Goal: Transaction & Acquisition: Subscribe to service/newsletter

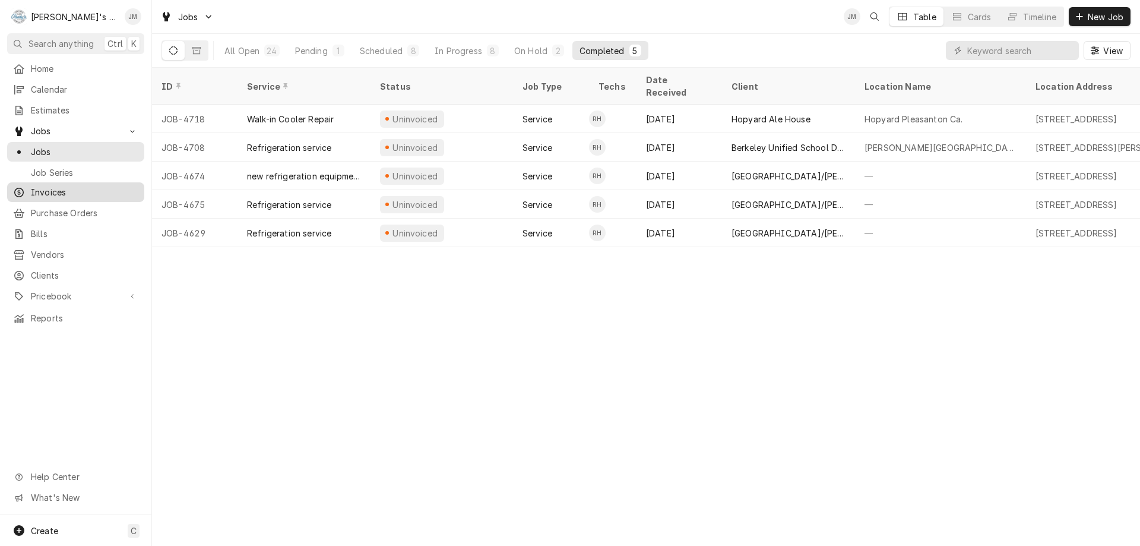
click at [43, 188] on span "Invoices" at bounding box center [84, 192] width 107 height 12
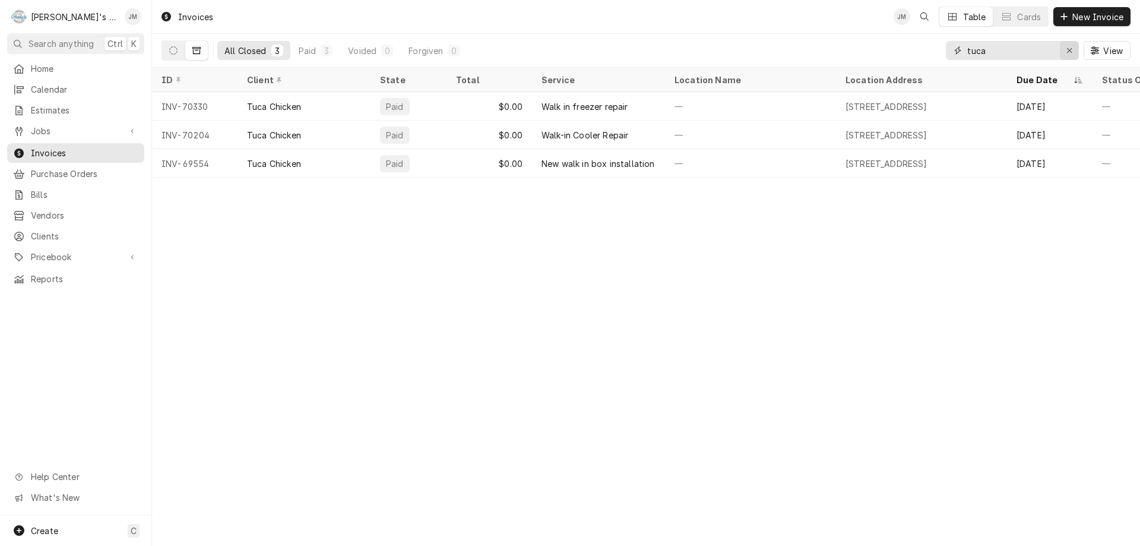
click at [1069, 48] on icon "Erase input" at bounding box center [1070, 50] width 7 height 8
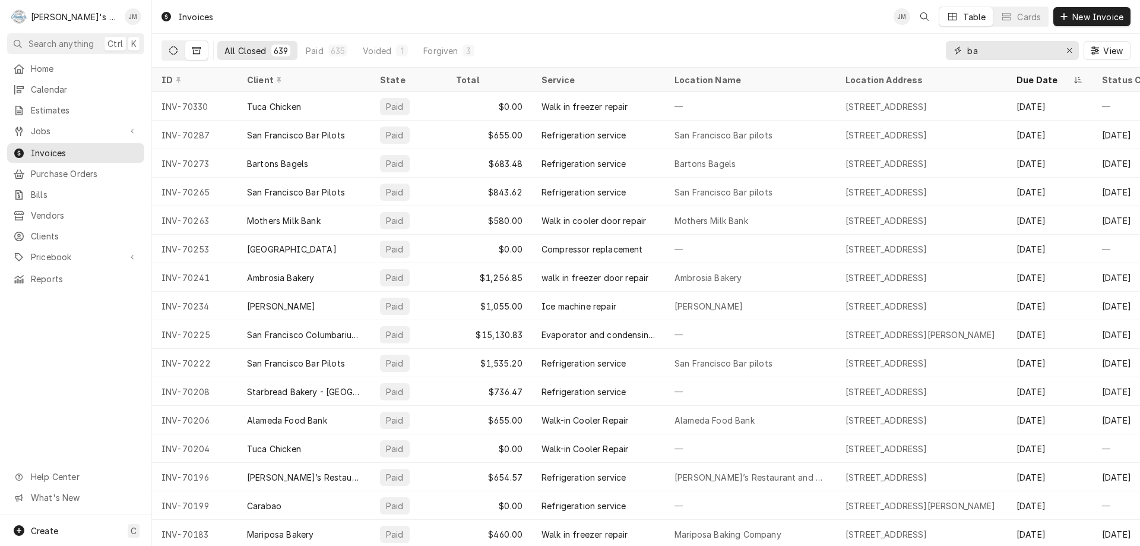
type input "ba"
click at [172, 52] on icon "Dynamic Content Wrapper" at bounding box center [173, 50] width 8 height 8
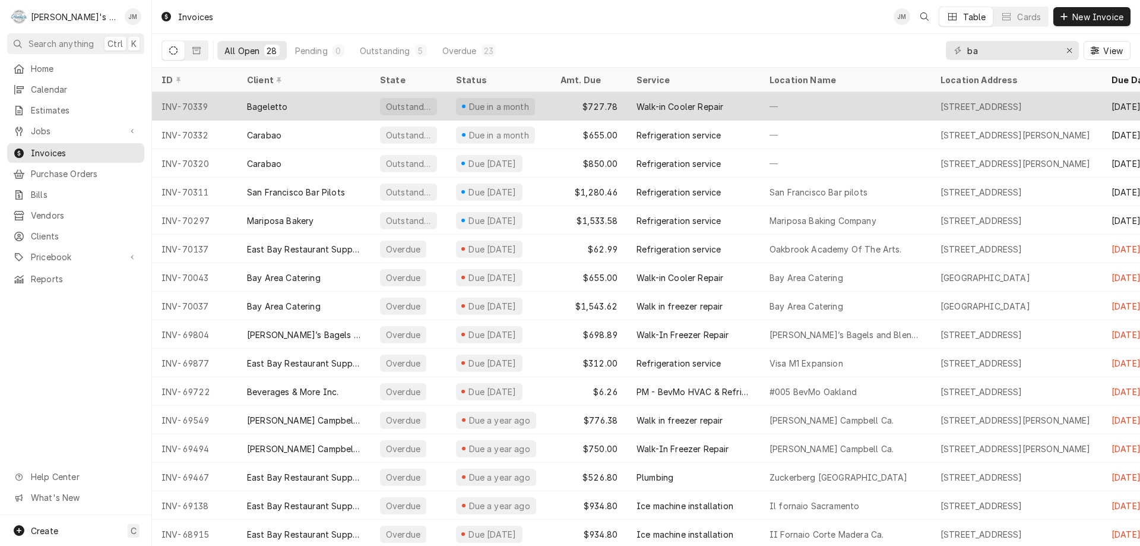
click at [629, 99] on div "Walk-in Cooler Repair" at bounding box center [693, 106] width 133 height 29
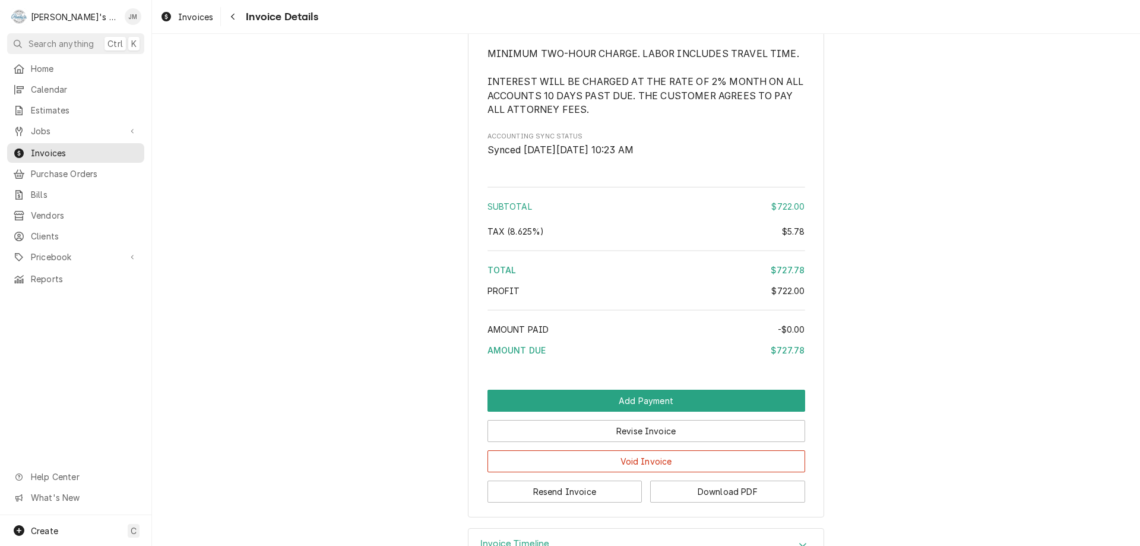
scroll to position [1449, 0]
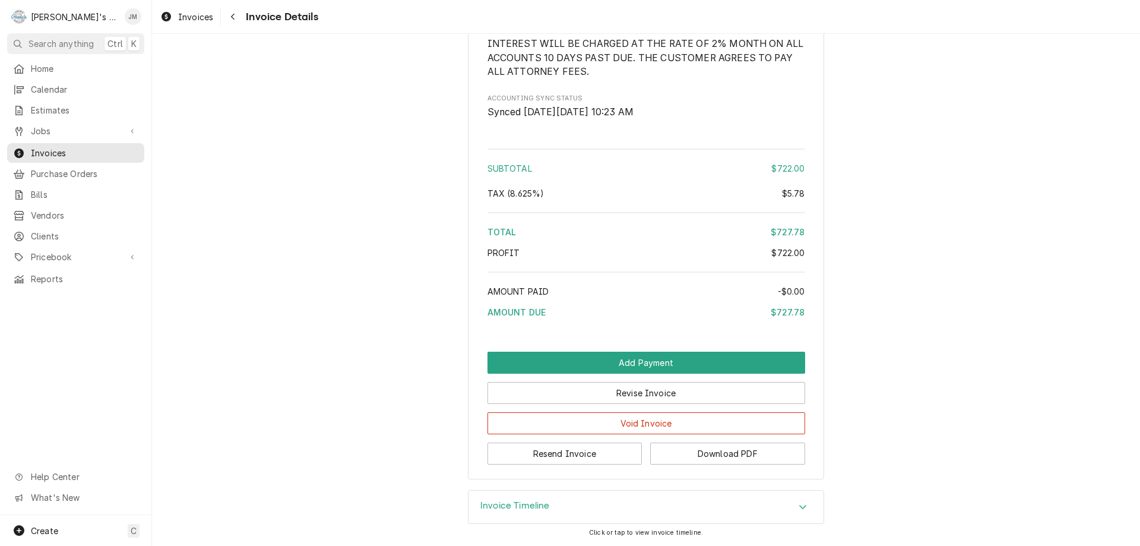
click at [526, 501] on h3 "Invoice Timeline" at bounding box center [514, 505] width 69 height 11
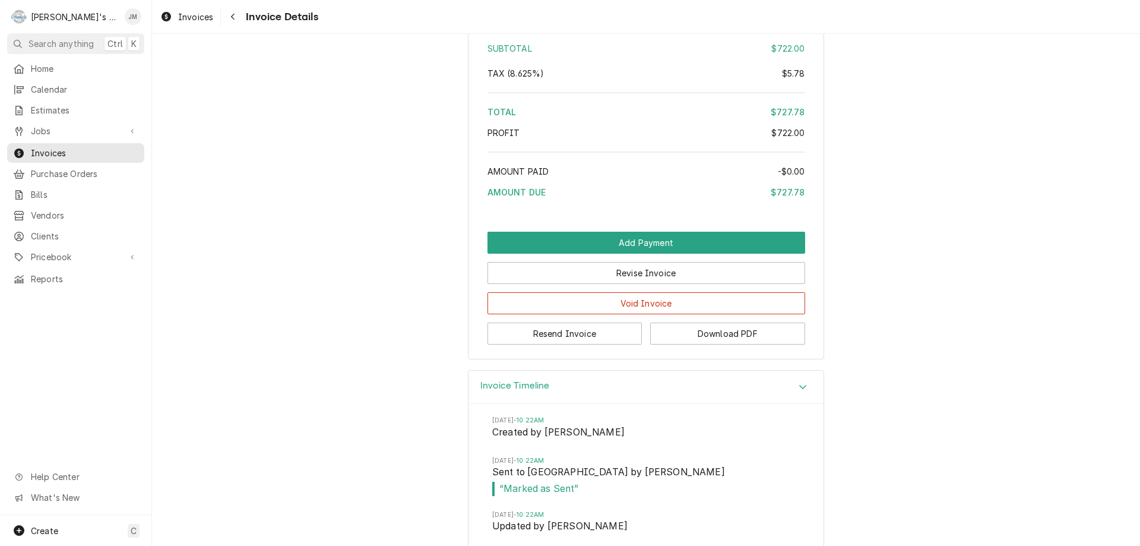
scroll to position [1640, 0]
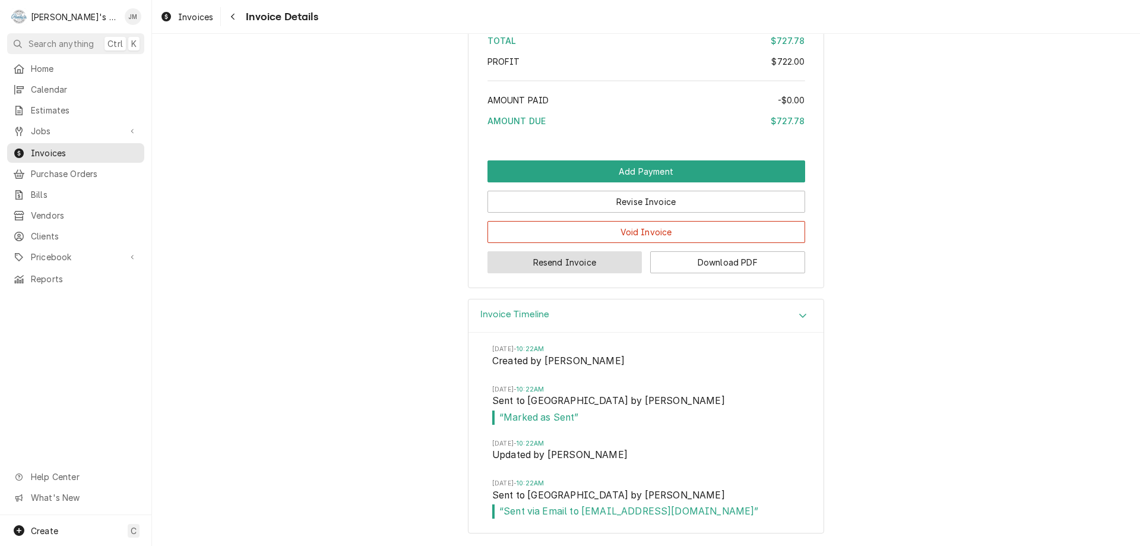
click at [578, 257] on button "Resend Invoice" at bounding box center [565, 262] width 155 height 22
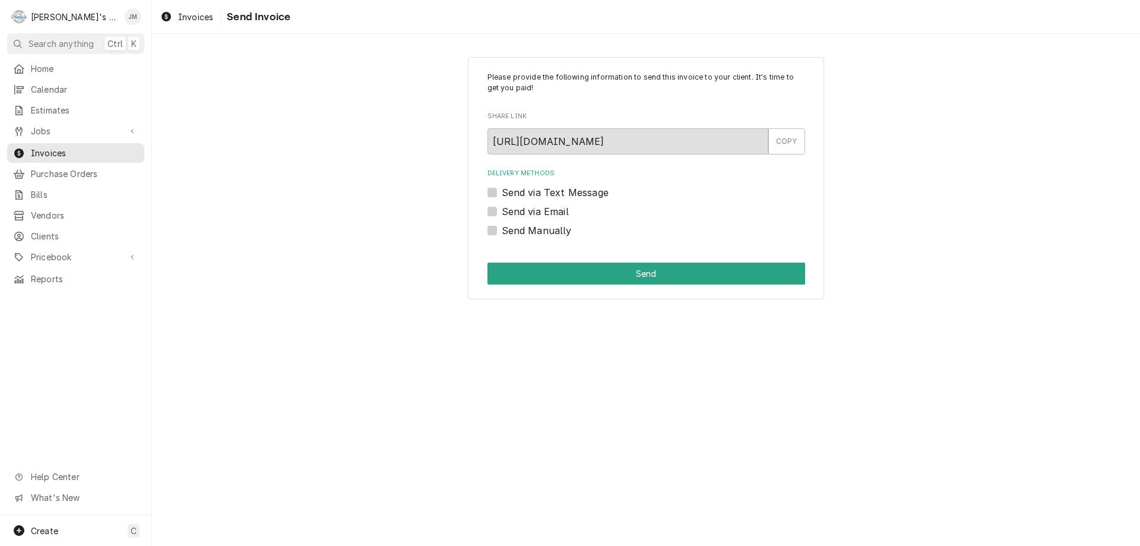
click at [560, 210] on label "Send via Email" at bounding box center [535, 211] width 67 height 14
click at [560, 210] on input "Send via Email" at bounding box center [661, 217] width 318 height 26
checkbox input "true"
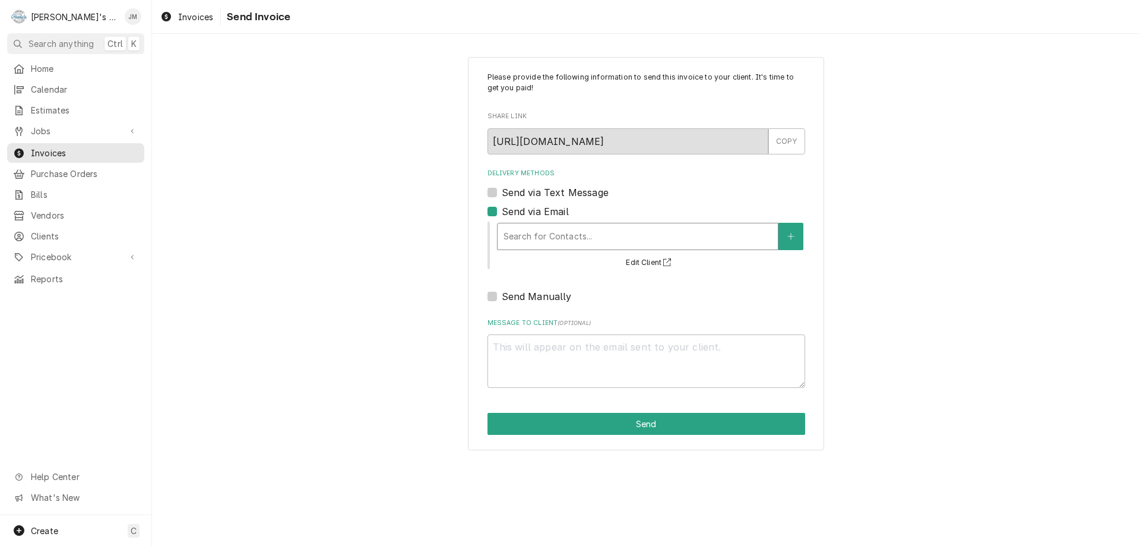
click at [586, 236] on div "Delivery Methods" at bounding box center [638, 236] width 268 height 21
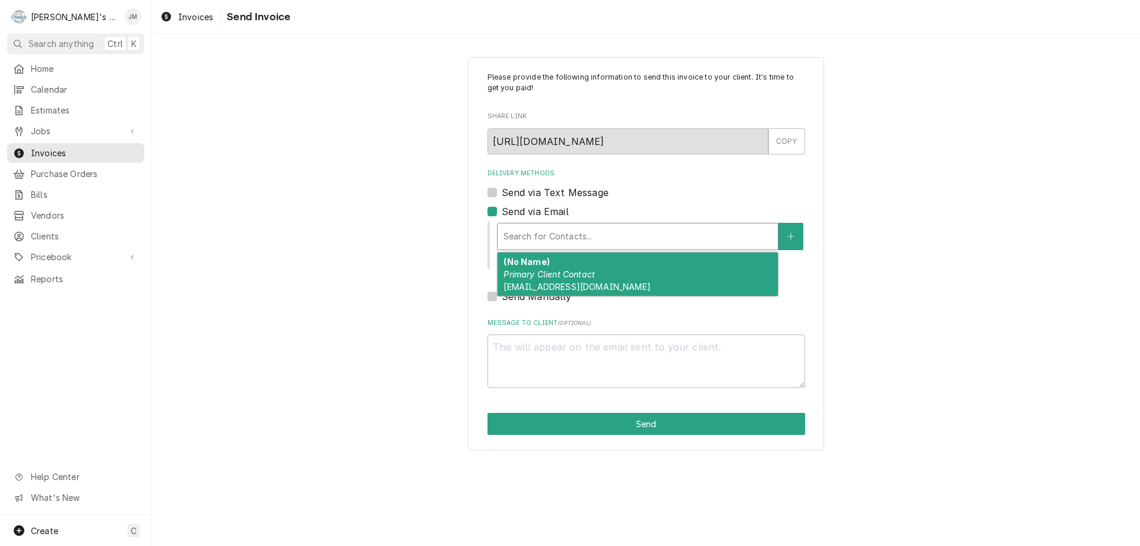
click at [596, 278] on div "(No Name) Primary Client Contact sfbagelry@yahoo.com" at bounding box center [638, 273] width 280 height 43
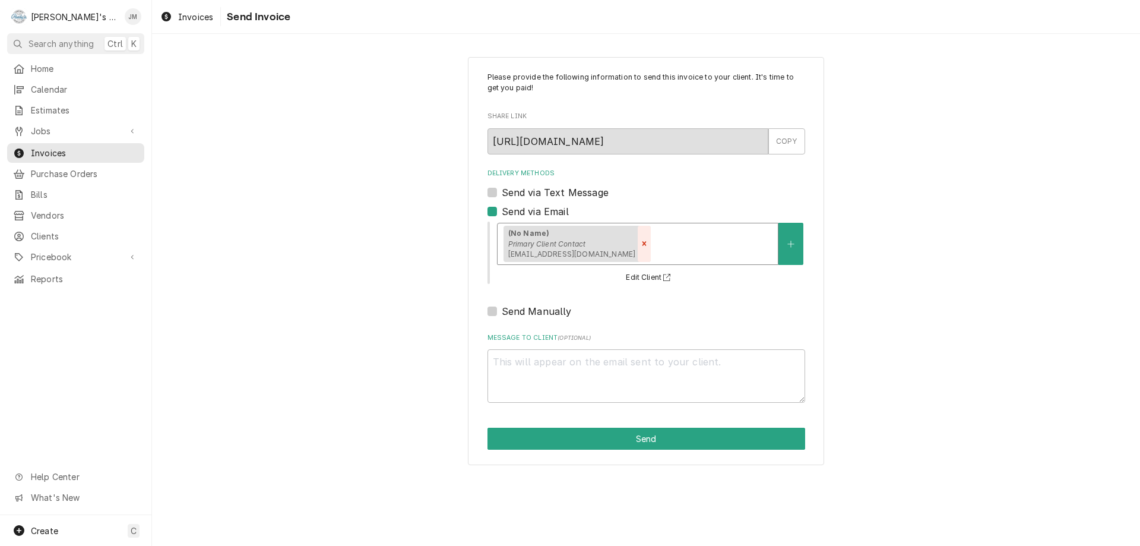
click at [640, 242] on icon "Remove [object Object]" at bounding box center [644, 243] width 8 height 8
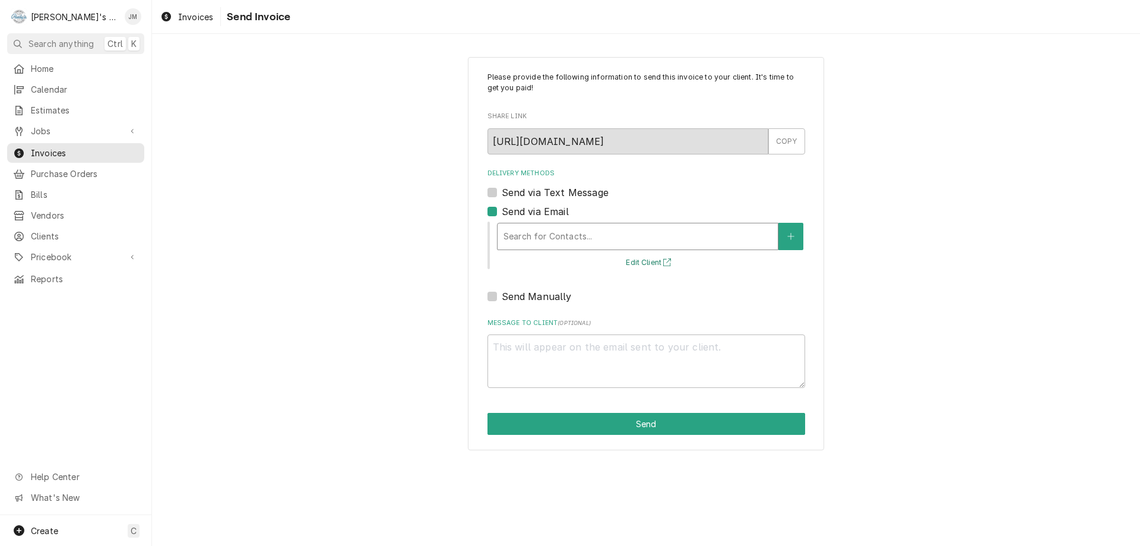
click at [640, 258] on button "Edit Client" at bounding box center [650, 262] width 52 height 15
type textarea "x"
click at [513, 230] on div "Delivery Methods" at bounding box center [638, 236] width 268 height 21
click at [502, 207] on label "Send via Email" at bounding box center [535, 211] width 67 height 14
click at [502, 207] on input "Send via Email" at bounding box center [661, 217] width 318 height 26
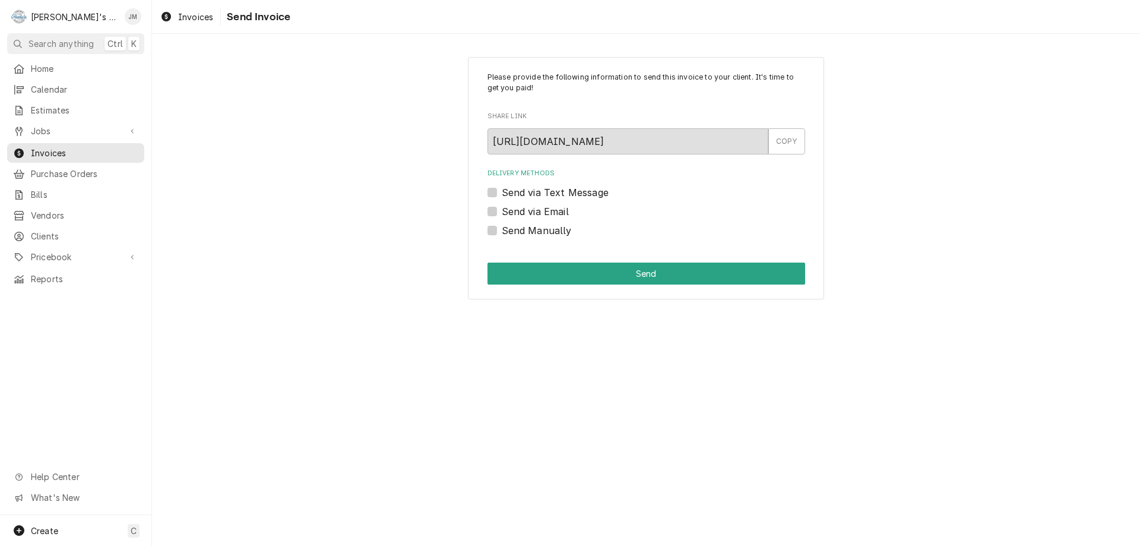
click at [502, 207] on label "Send via Email" at bounding box center [535, 211] width 67 height 14
click at [502, 207] on input "Send via Email" at bounding box center [661, 217] width 318 height 26
checkbox input "true"
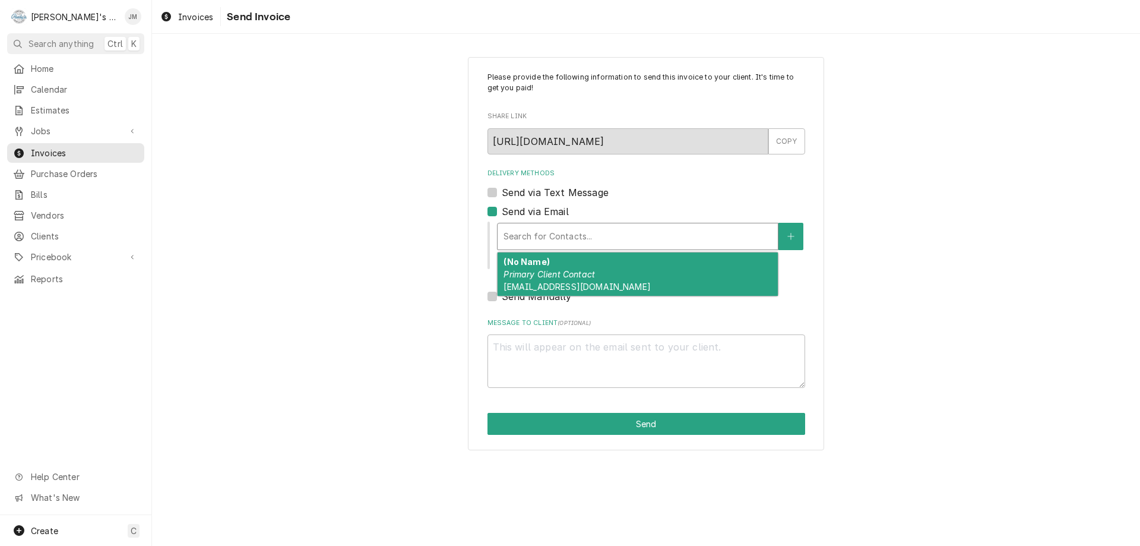
click at [540, 241] on div "Delivery Methods" at bounding box center [638, 236] width 268 height 21
click at [546, 281] on div "(No Name) Primary Client Contact kiki@bageletto.com" at bounding box center [638, 273] width 280 height 43
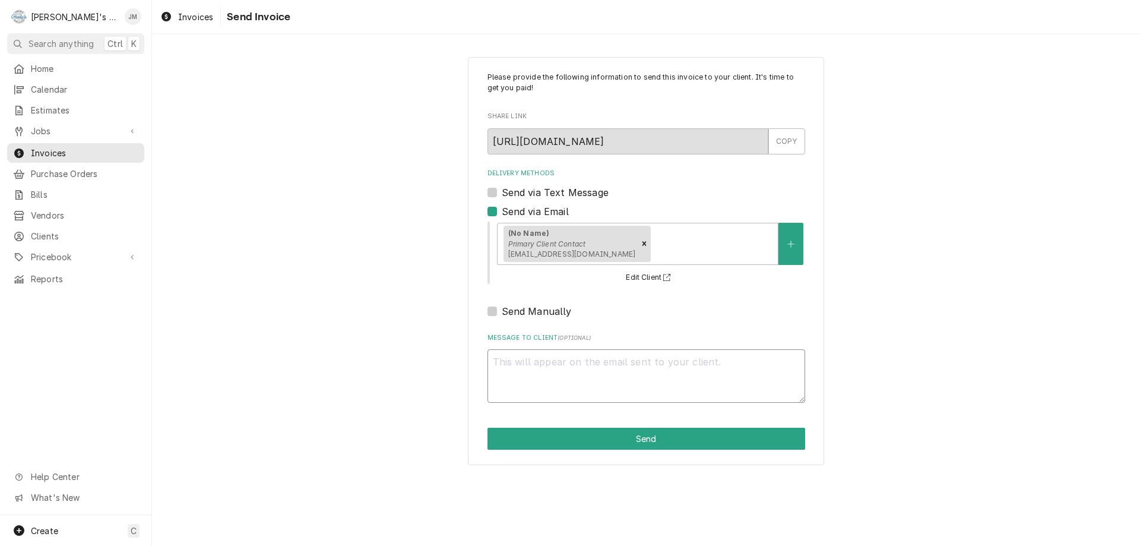
click at [593, 384] on textarea "Message to Client ( optional )" at bounding box center [647, 375] width 318 height 53
type textarea "x"
type textarea "T"
type textarea "x"
type textarea "Th"
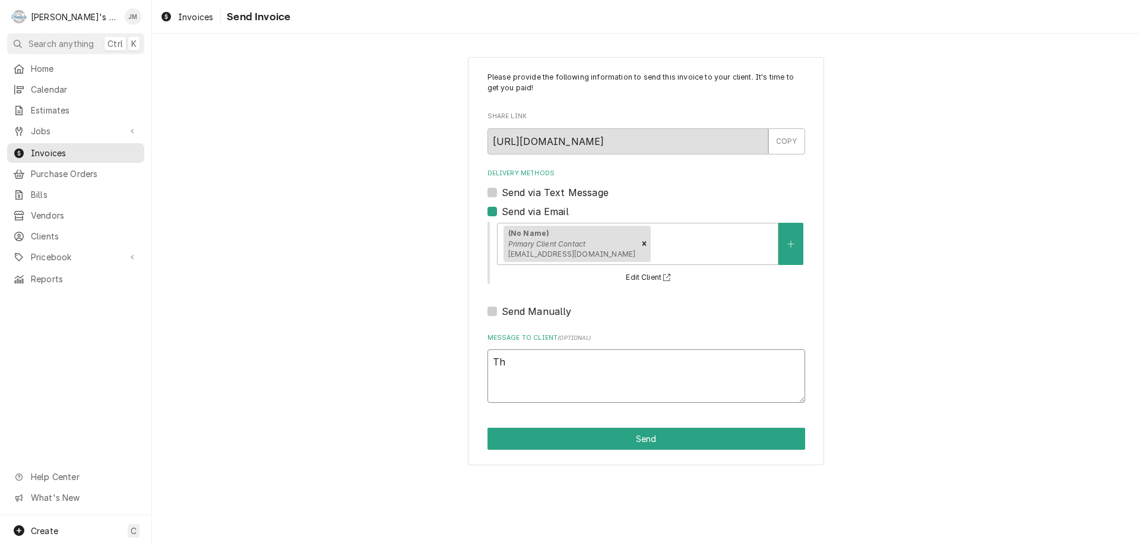
type textarea "x"
type textarea "Tha"
type textarea "x"
type textarea "Than"
type textarea "x"
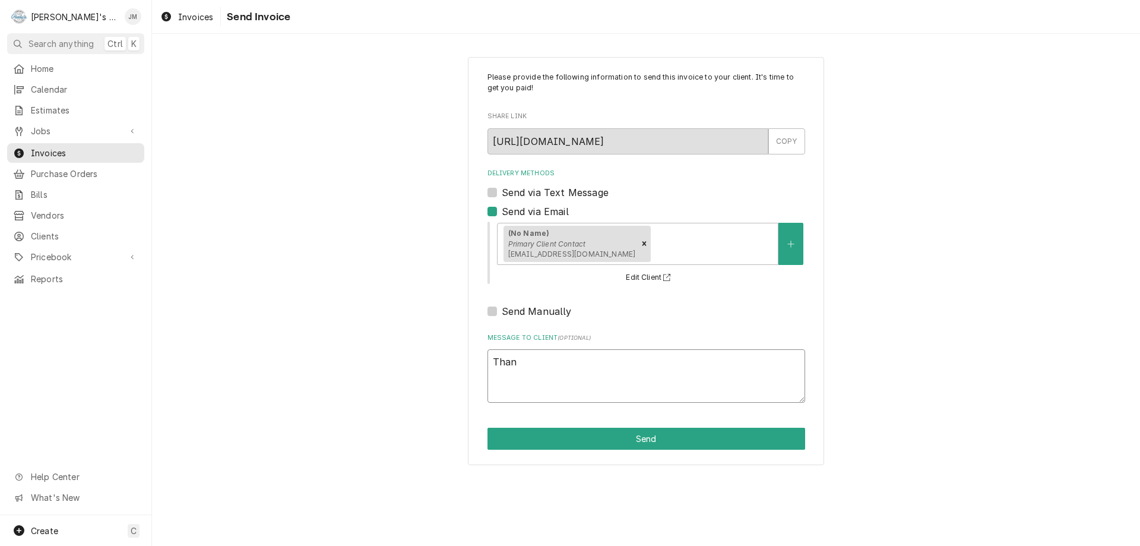
type textarea "Thank"
type textarea "x"
type textarea "Thank"
type textarea "x"
type textarea "Thank y"
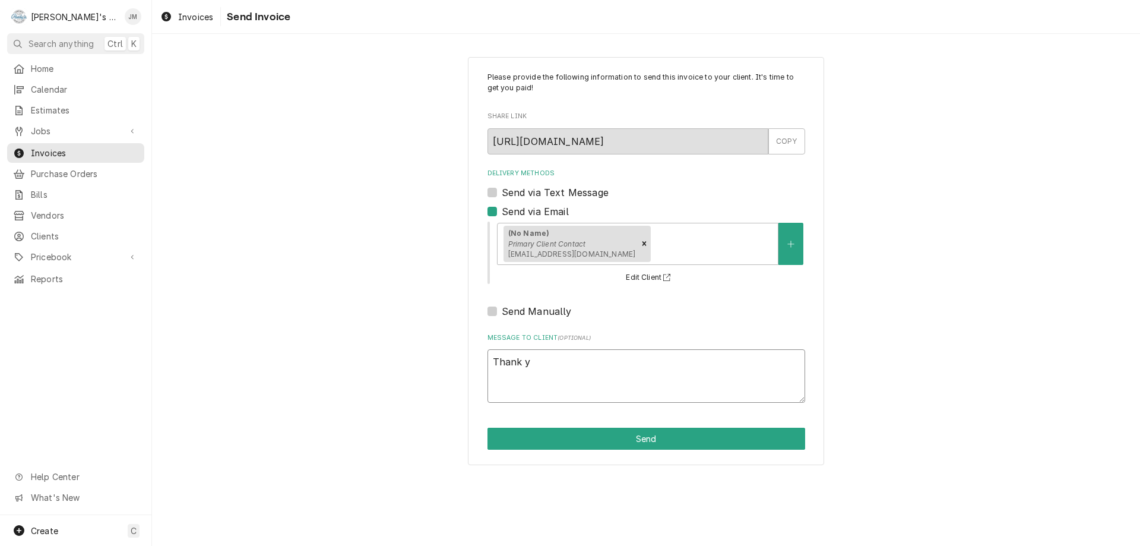
type textarea "x"
type textarea "Thank yo"
type textarea "x"
type textarea "Thank you"
type textarea "x"
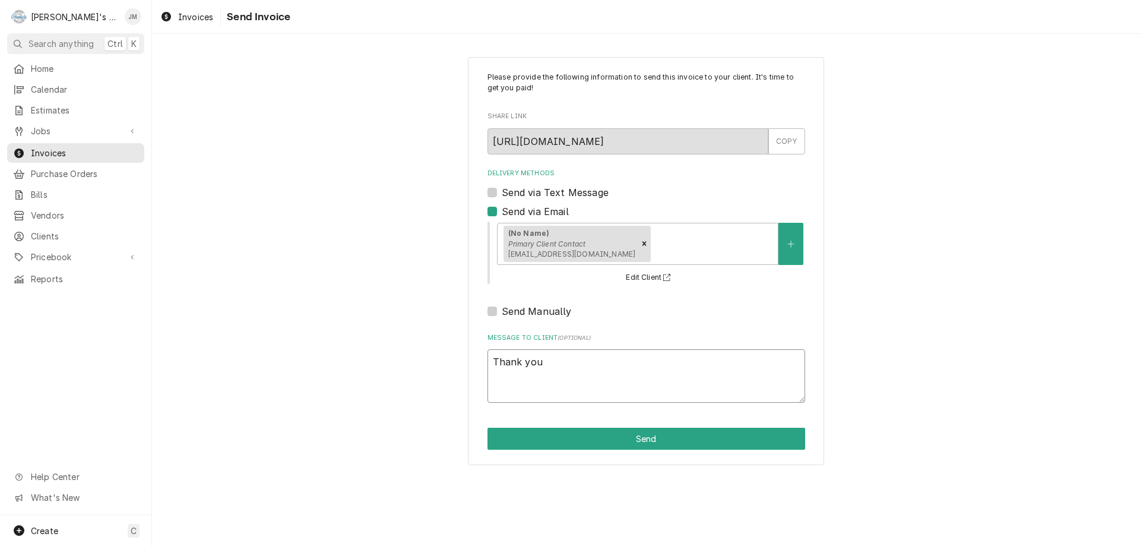
type textarea "Thank you"
type textarea "x"
type textarea "Thank you f"
type textarea "x"
type textarea "Thank you fo"
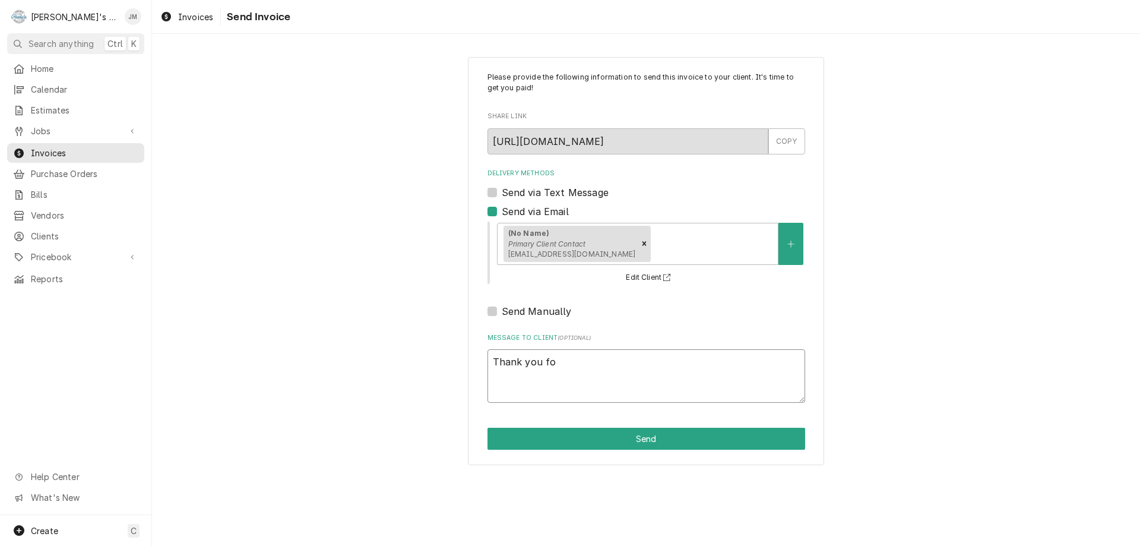
type textarea "x"
type textarea "Thank you for"
type textarea "x"
type textarea "Thank you for"
type textarea "x"
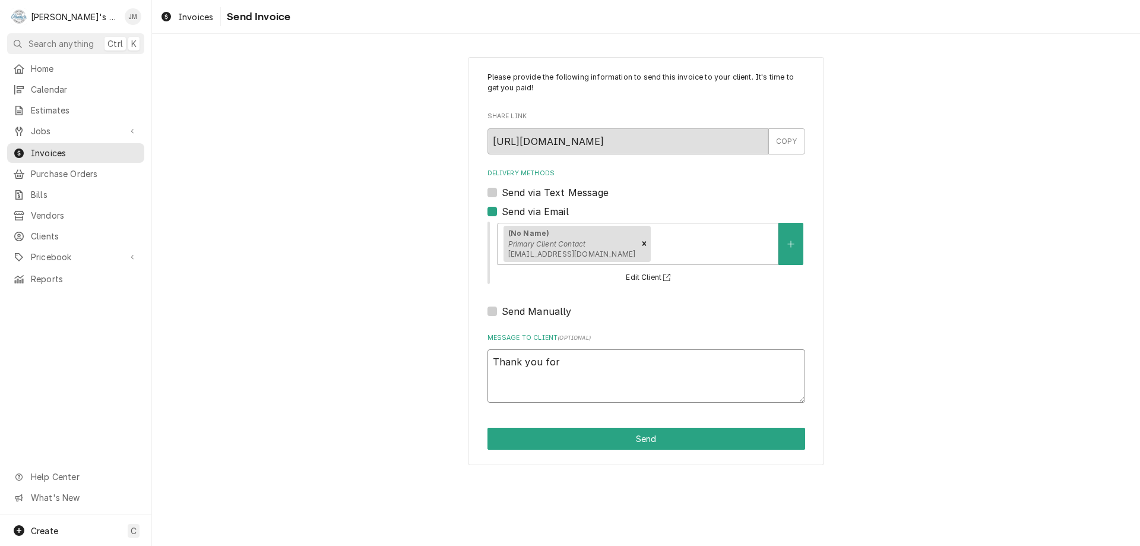
type textarea "Thank you for y"
type textarea "x"
type textarea "Thank you for yo"
type textarea "x"
type textarea "Thank you for you"
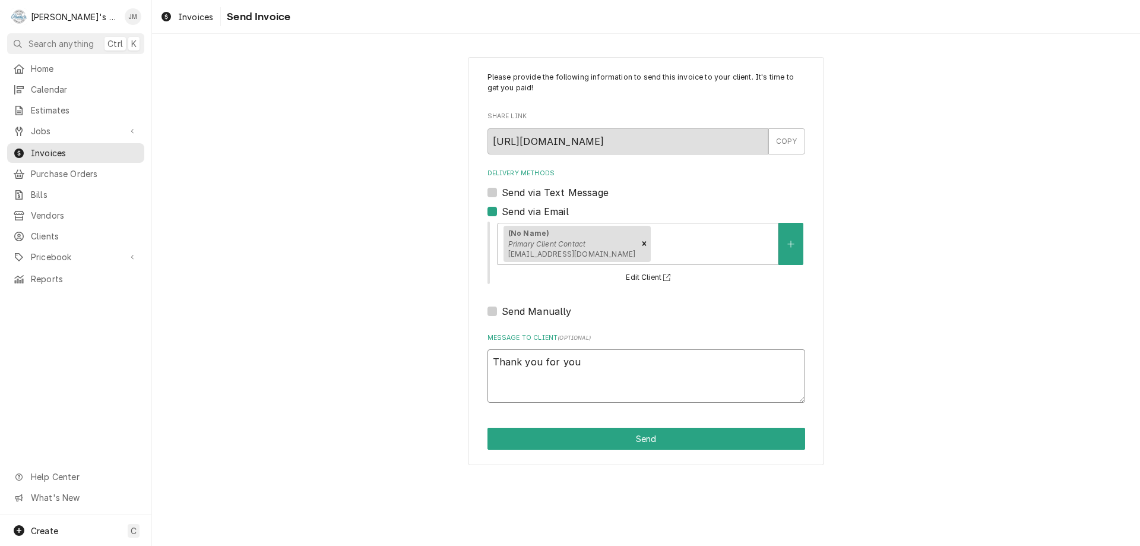
type textarea "x"
type textarea "Thank you for your"
type textarea "x"
type textarea "Thank you for your"
type textarea "x"
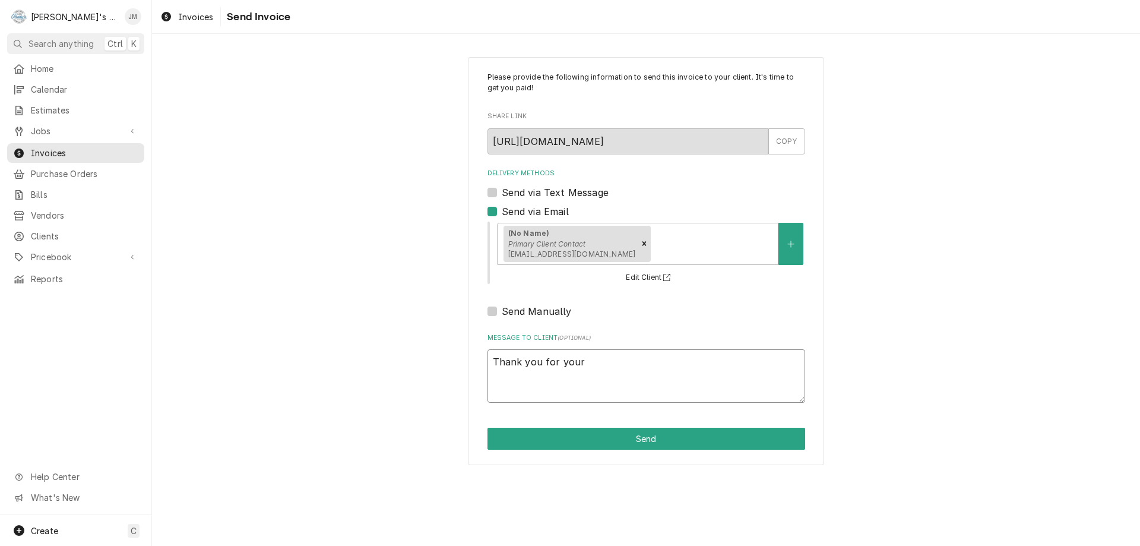
type textarea "Thank you for your b"
type textarea "x"
type textarea "Thank you for your bu"
type textarea "x"
type textarea "Thank you for your bus"
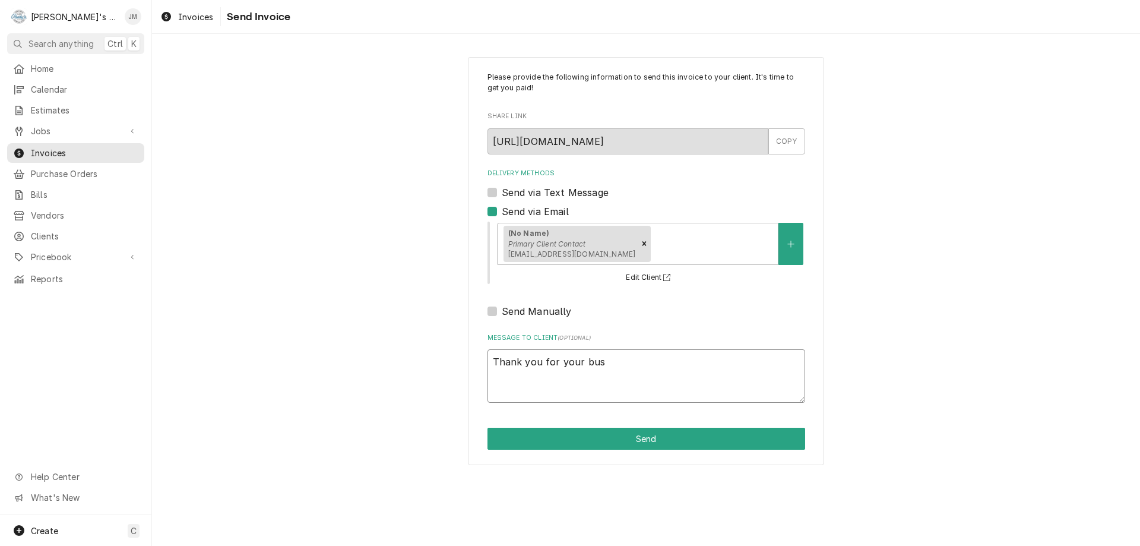
type textarea "x"
type textarea "Thank you for your busi"
type textarea "x"
type textarea "Thank you for your busin"
type textarea "x"
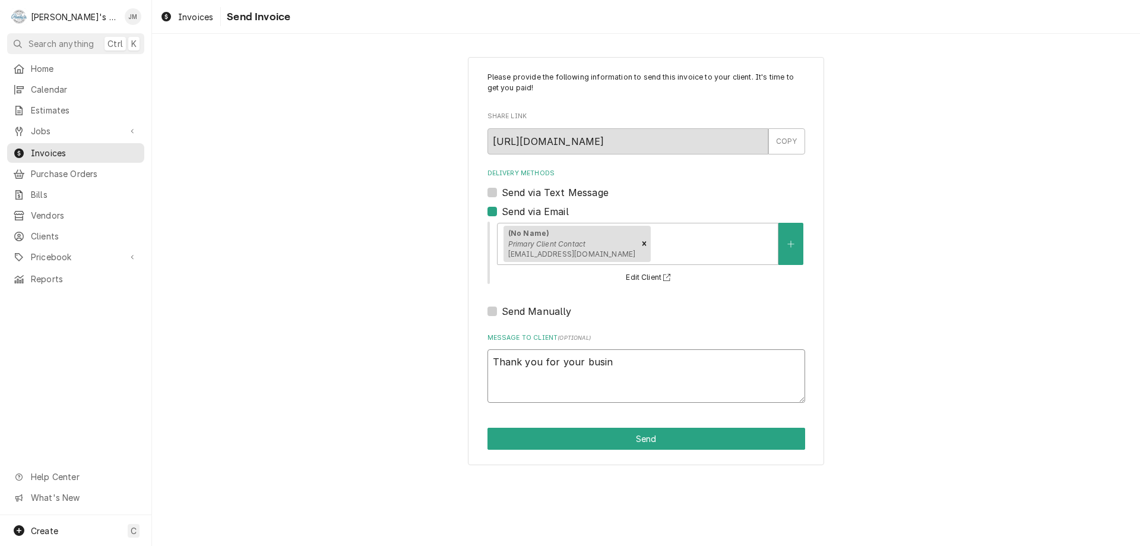
type textarea "Thank you for your busine"
type textarea "x"
type textarea "Thank you for your busines"
type textarea "x"
type textarea "Thank you for your business"
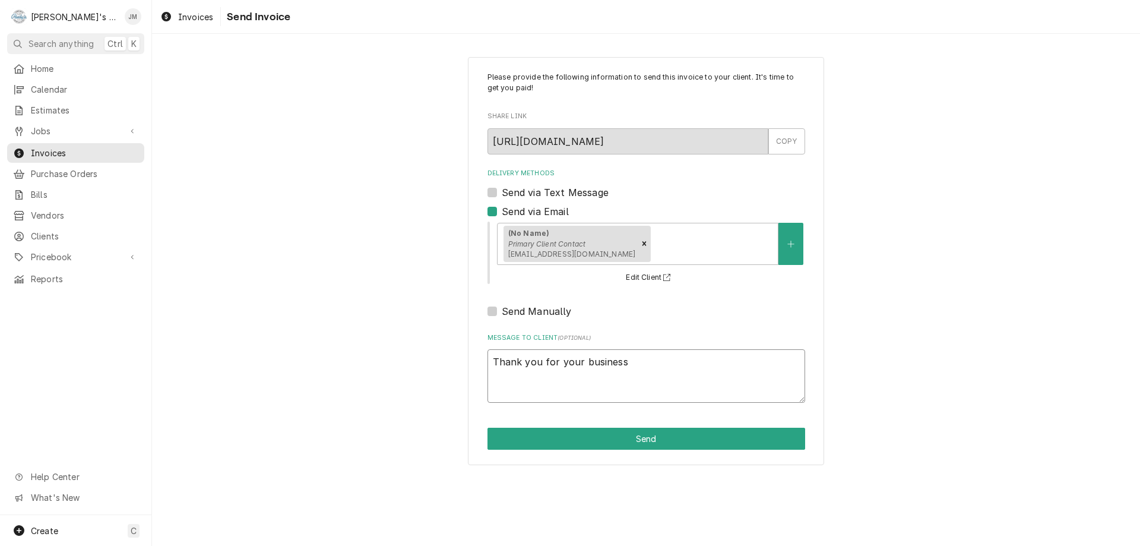
type textarea "x"
type textarea "Thank you for your business."
type textarea "x"
type textarea "Thank you for your business."
click at [651, 437] on button "Send" at bounding box center [647, 439] width 318 height 22
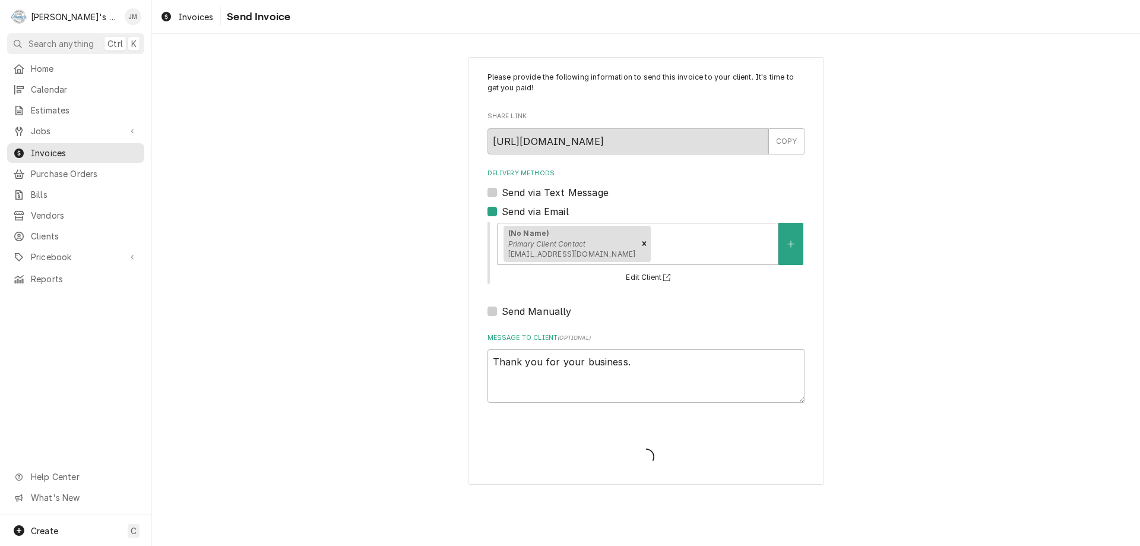
type textarea "x"
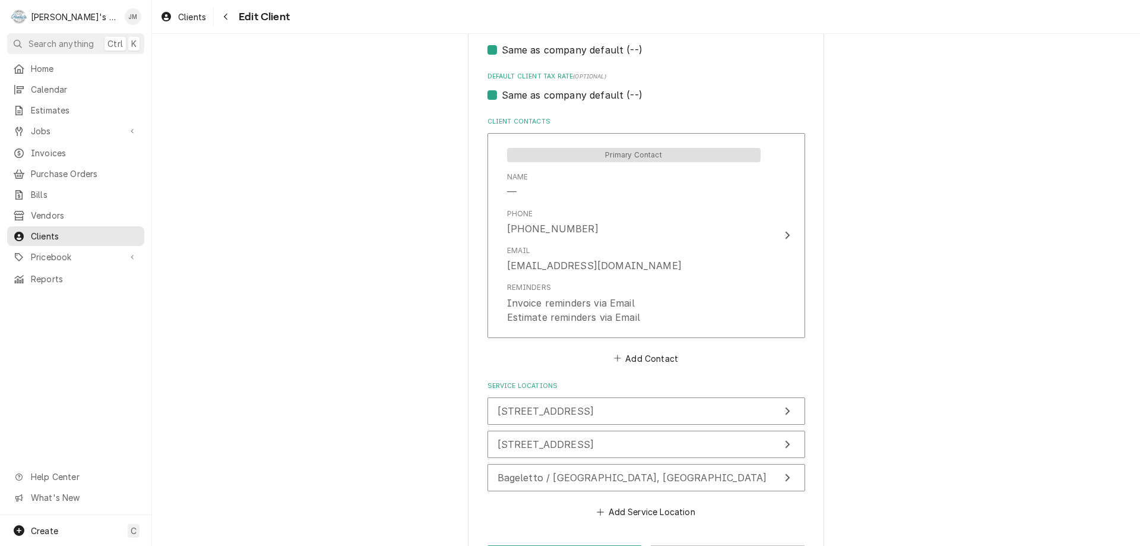
scroll to position [849, 0]
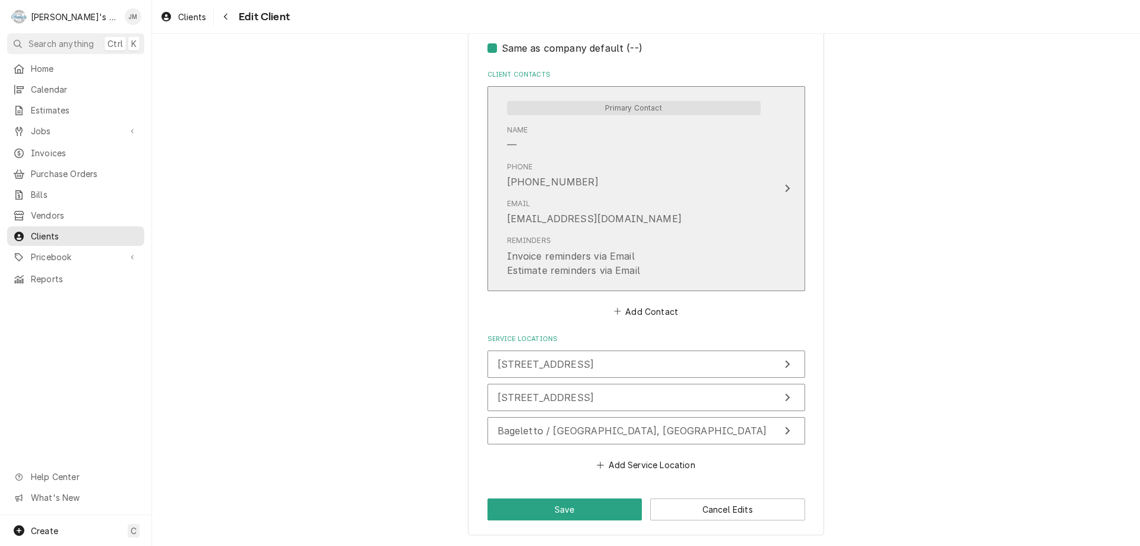
click at [785, 188] on icon "Update Contact" at bounding box center [787, 189] width 5 height 8
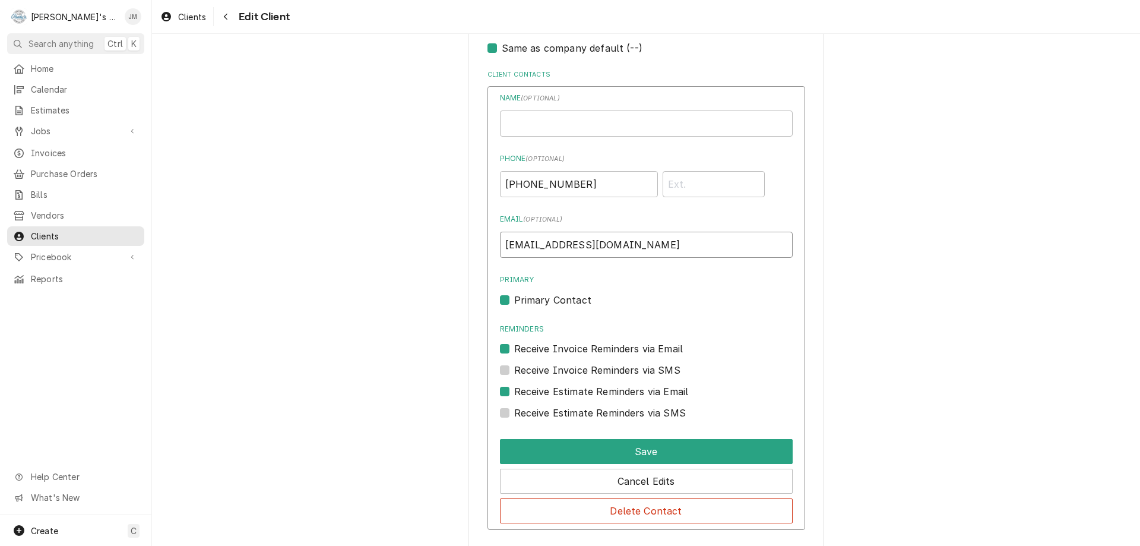
drag, startPoint x: 615, startPoint y: 252, endPoint x: 469, endPoint y: 241, distance: 146.5
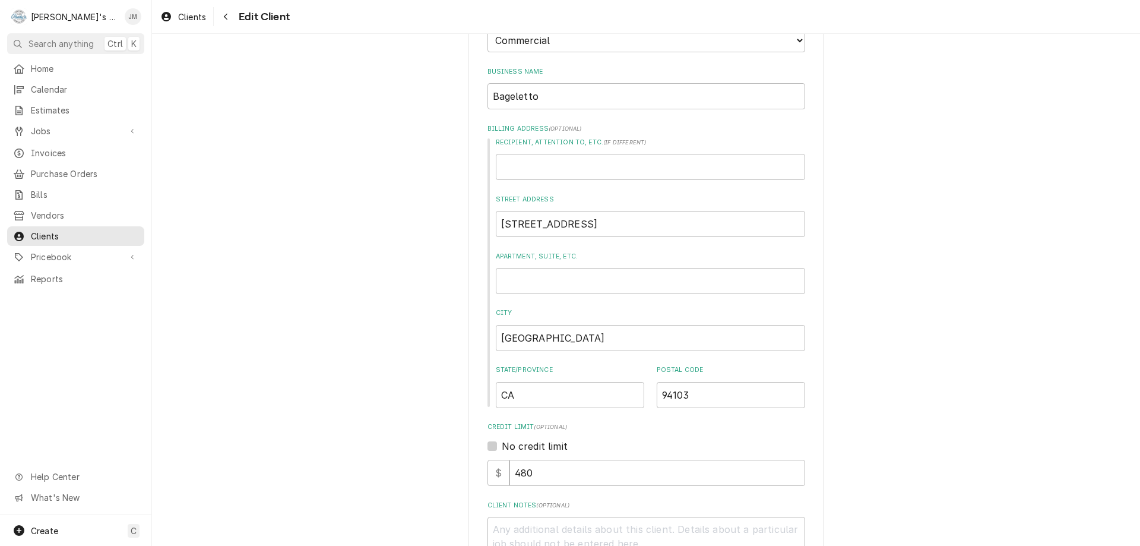
scroll to position [0, 0]
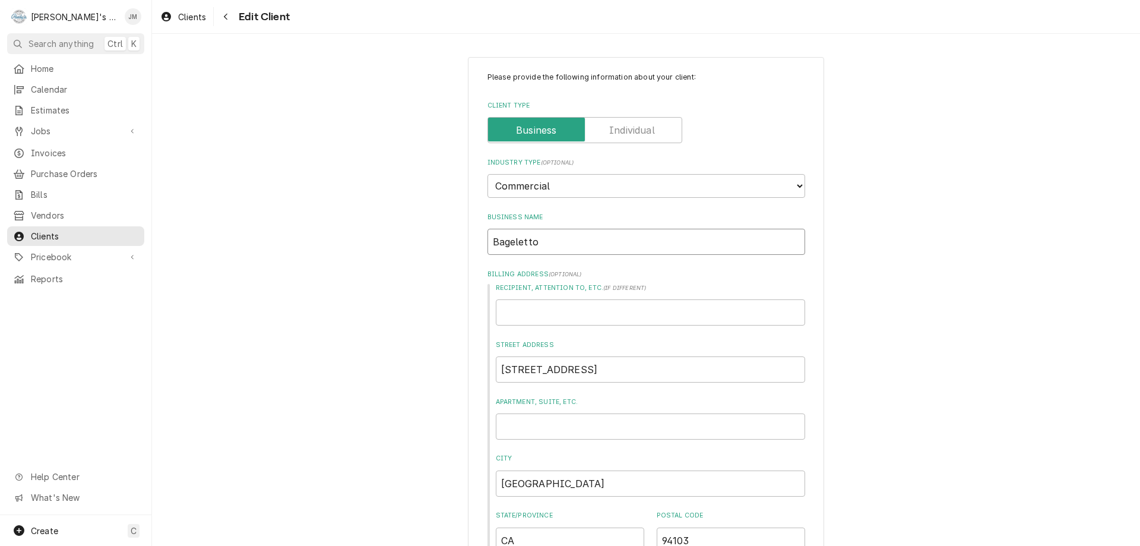
drag, startPoint x: 533, startPoint y: 244, endPoint x: 484, endPoint y: 248, distance: 49.4
click at [488, 248] on input "Bageletto" at bounding box center [647, 242] width 318 height 26
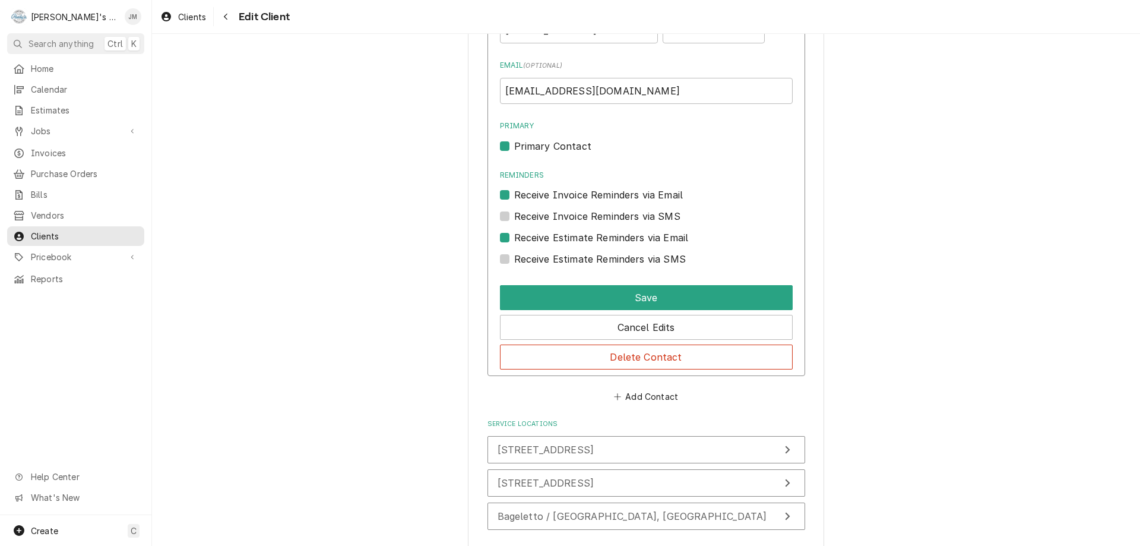
scroll to position [1010, 0]
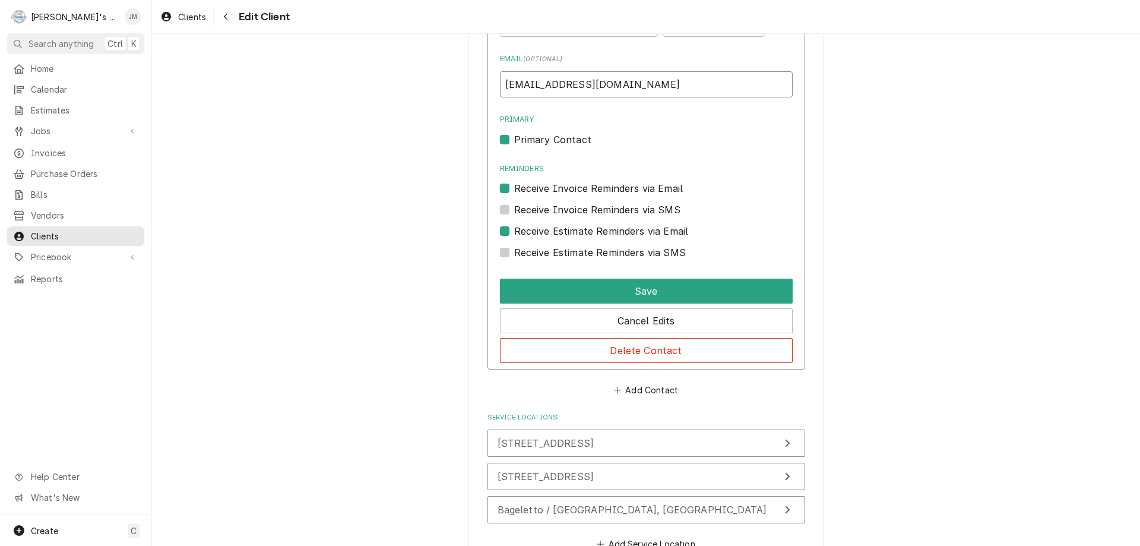
drag, startPoint x: 631, startPoint y: 86, endPoint x: 482, endPoint y: 93, distance: 149.2
paste input "Bageletto"
click at [530, 84] on input "kiki@Bageletto" at bounding box center [646, 84] width 293 height 26
click at [595, 86] on input "kiki@bageletto" at bounding box center [646, 84] width 293 height 26
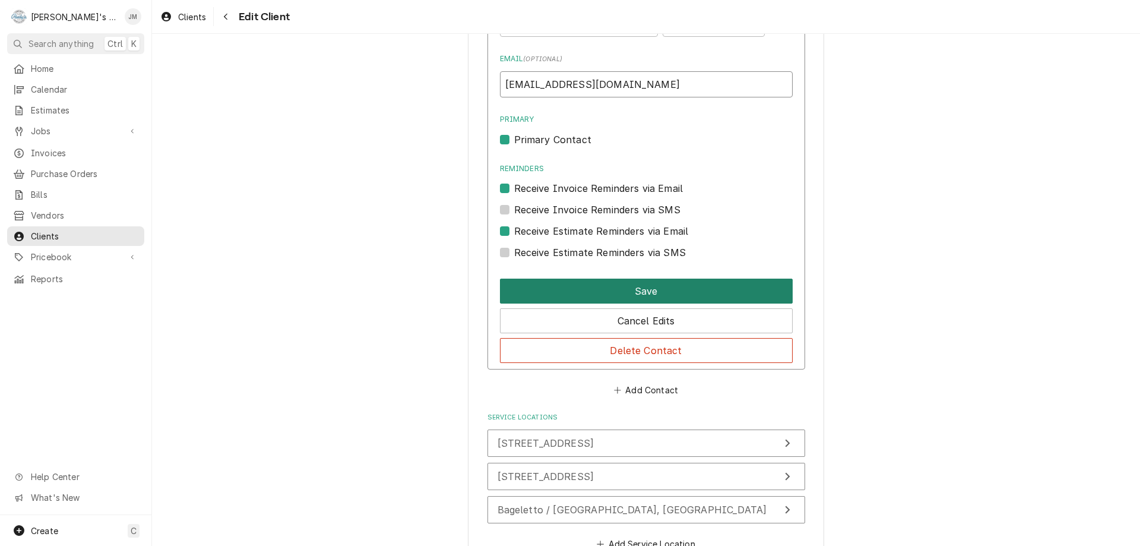
type input "kiki@bageletto.com"
click at [630, 292] on button "Save" at bounding box center [646, 291] width 293 height 25
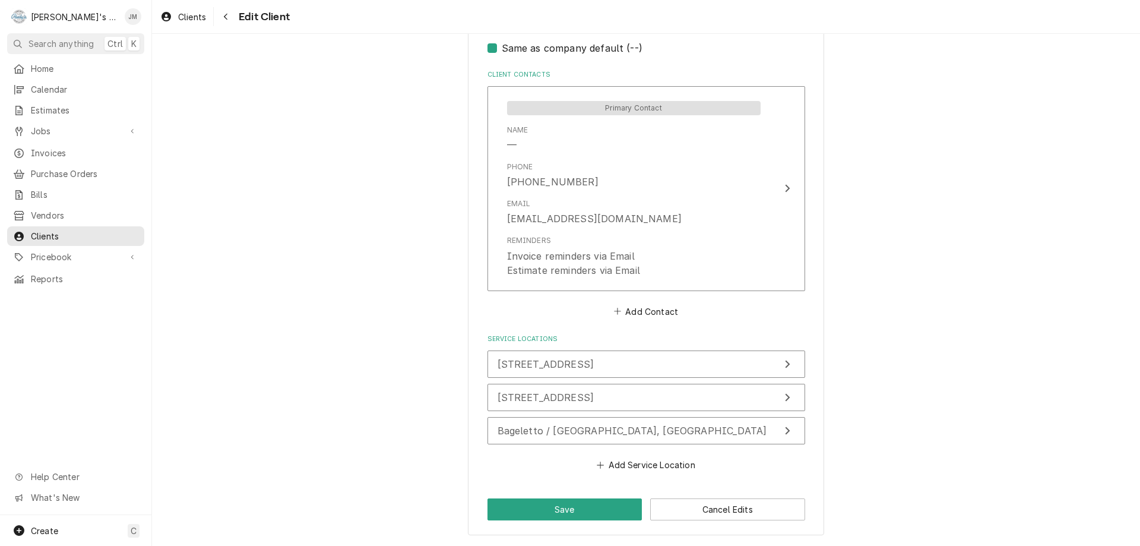
scroll to position [849, 0]
click at [550, 510] on button "Save" at bounding box center [565, 509] width 155 height 22
type textarea "x"
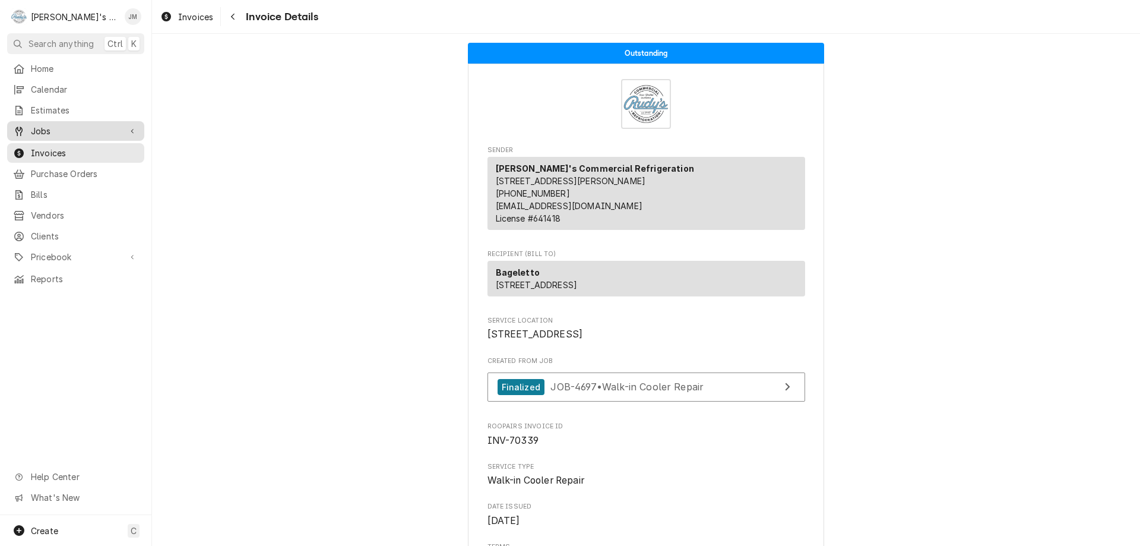
click at [28, 125] on div "Jobs" at bounding box center [66, 131] width 107 height 12
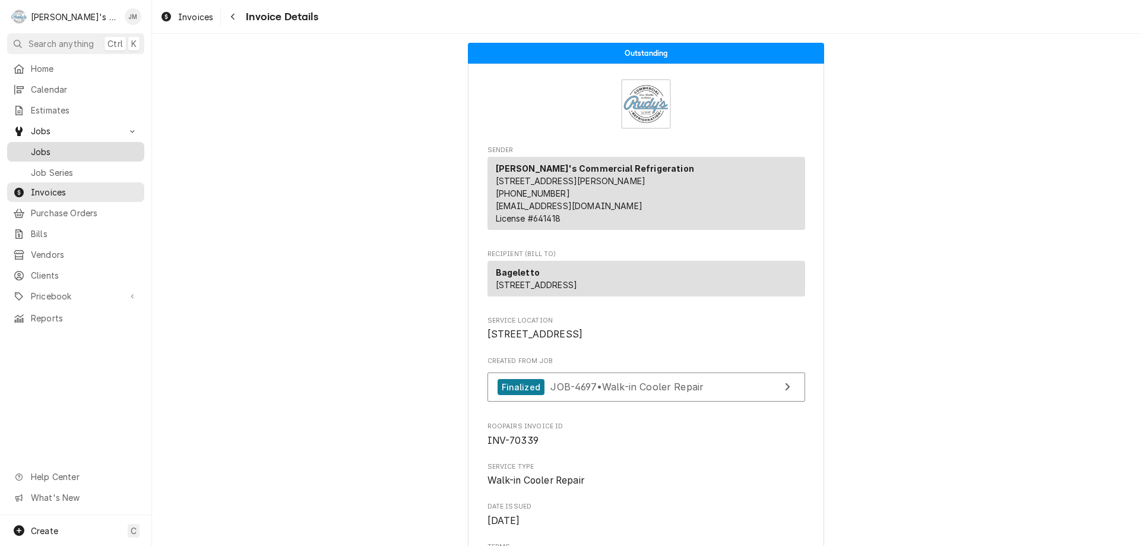
click at [40, 148] on span "Jobs" at bounding box center [84, 151] width 107 height 12
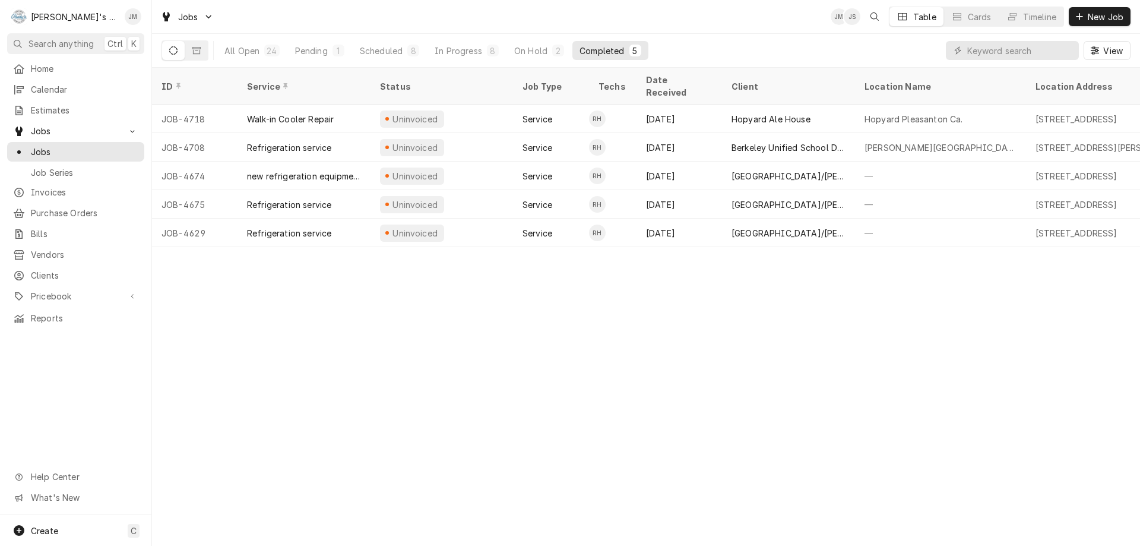
click at [360, 360] on div "ID Service Status Job Type Techs Date Received Client Location Name Location Ad…" at bounding box center [646, 307] width 988 height 478
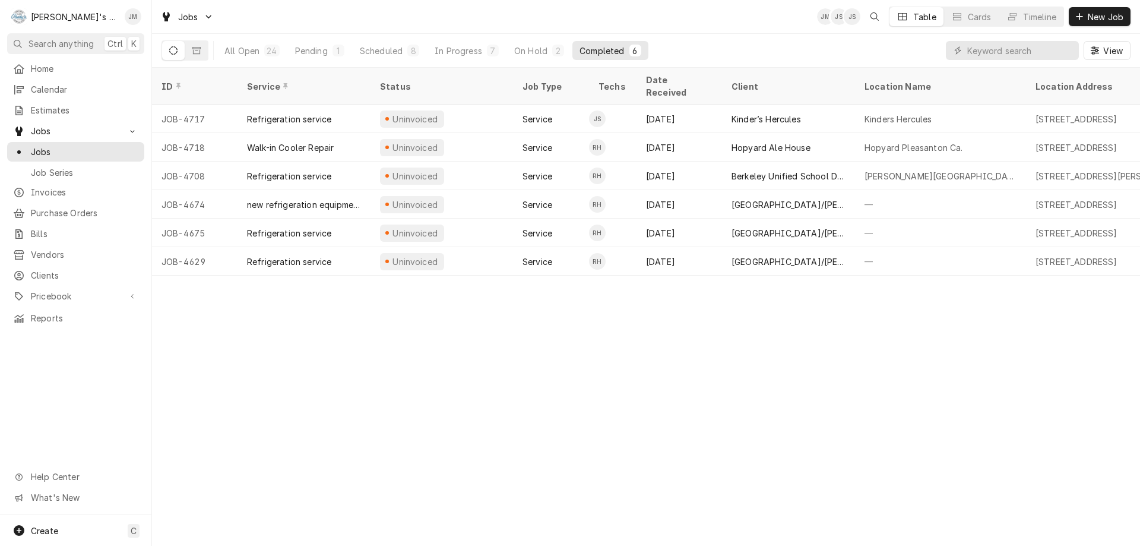
click at [417, 368] on div "ID Service Status Job Type Techs Date Received Client Location Name Location Ad…" at bounding box center [646, 307] width 988 height 478
